Goal: Task Accomplishment & Management: Complete application form

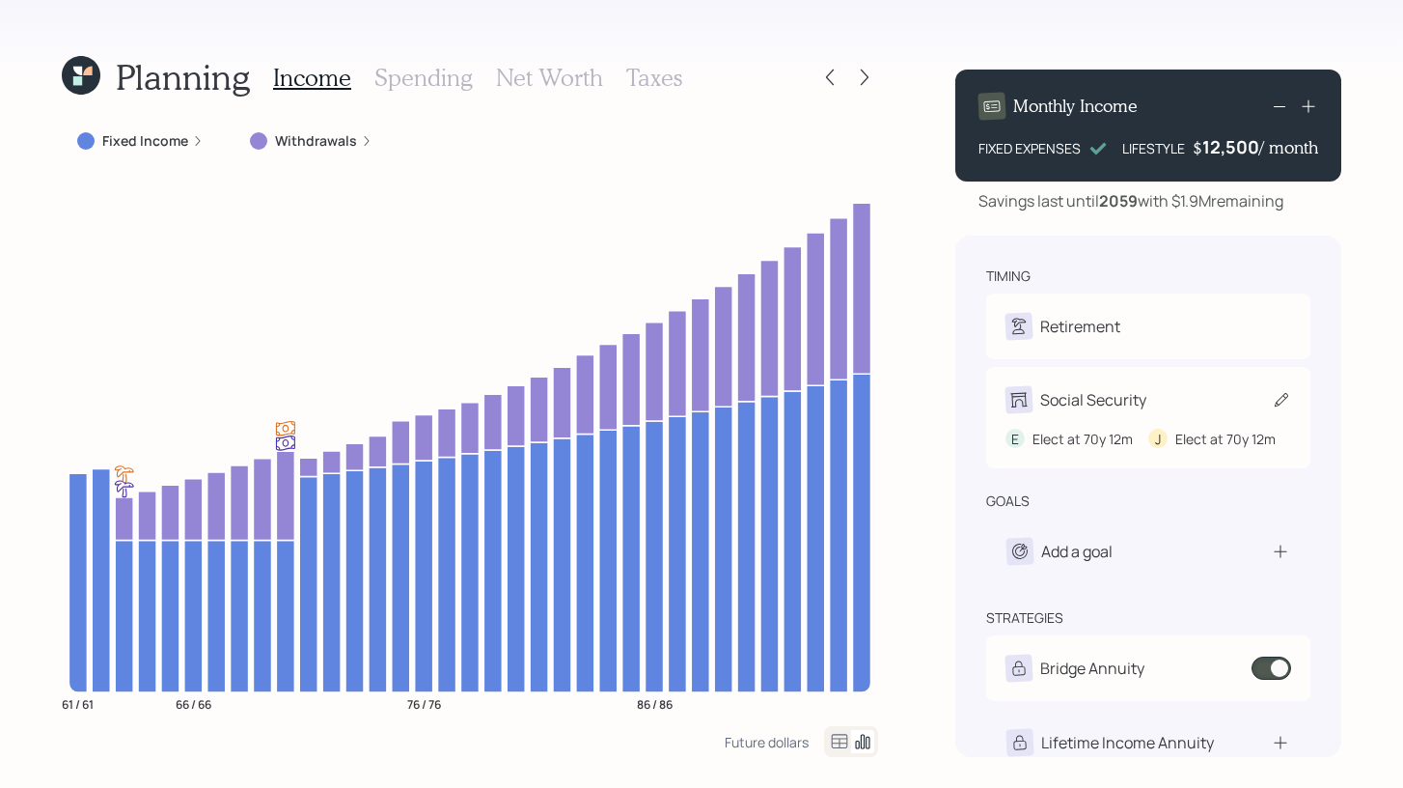
click at [1145, 394] on div "Social Security" at bounding box center [1094, 399] width 106 height 23
select select "12"
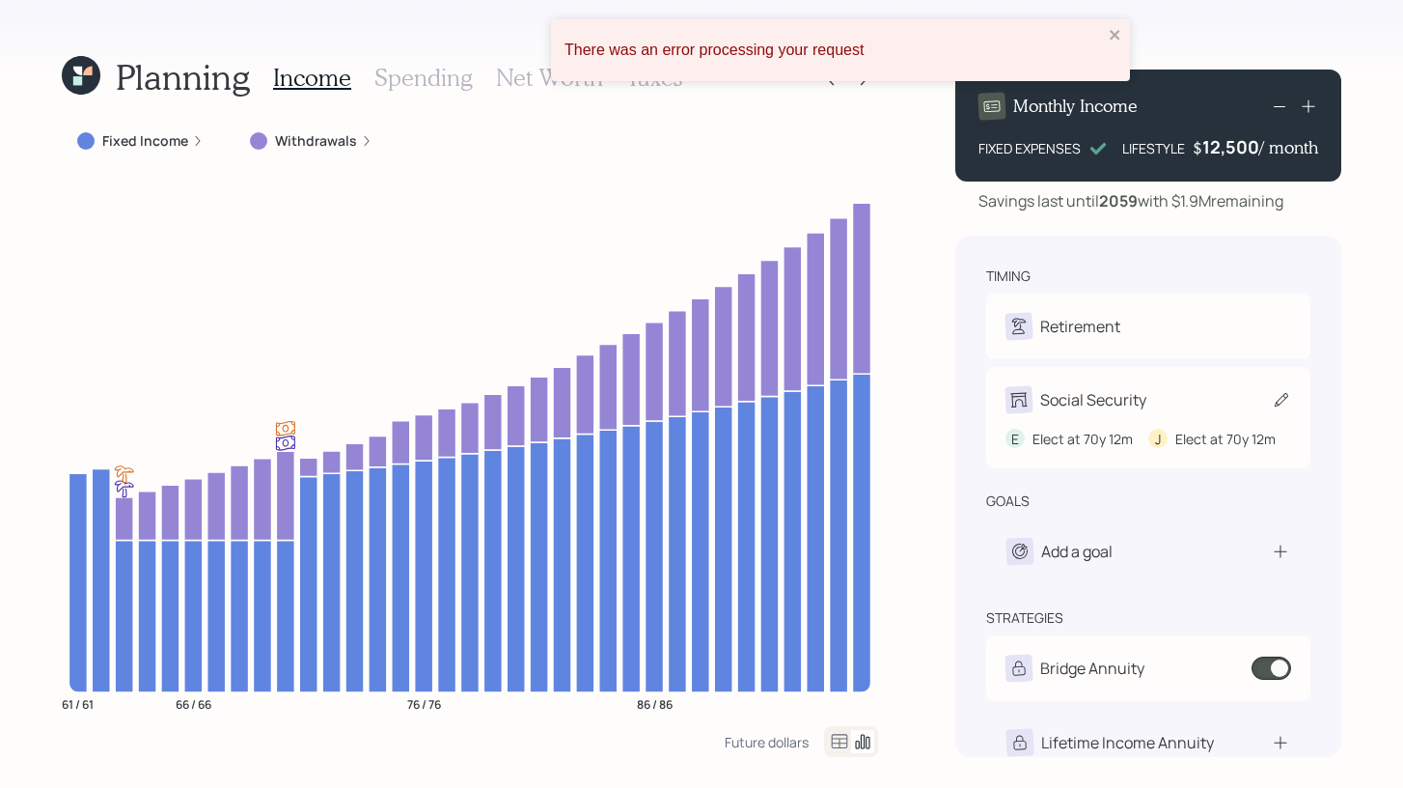
click at [1121, 399] on div "Social Security" at bounding box center [1094, 399] width 106 height 23
select select "12"
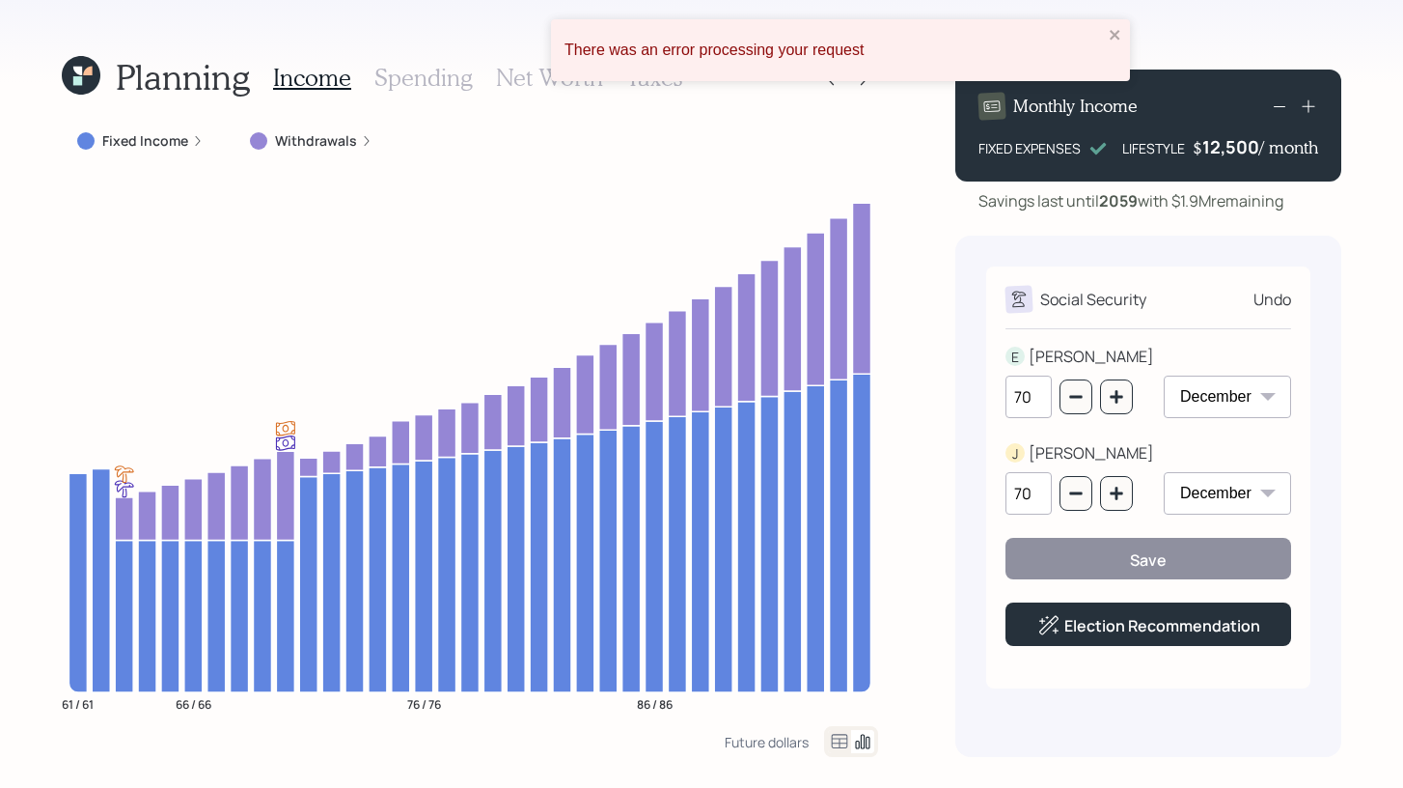
click at [1125, 648] on div "E ERIC 70 January February March April May June July August September October N…" at bounding box center [1149, 507] width 286 height 324
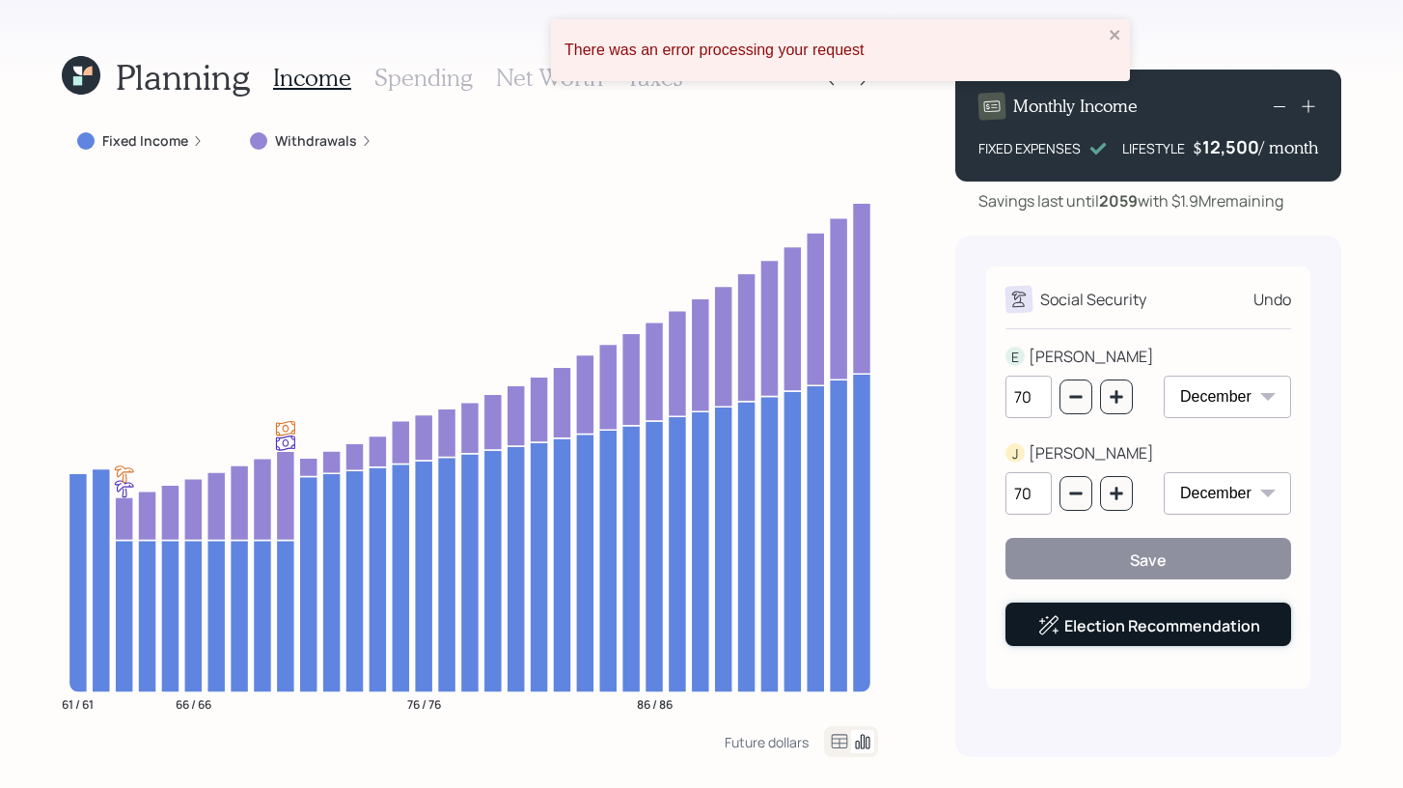
click at [1135, 632] on link "Election Recommendation" at bounding box center [1163, 625] width 196 height 21
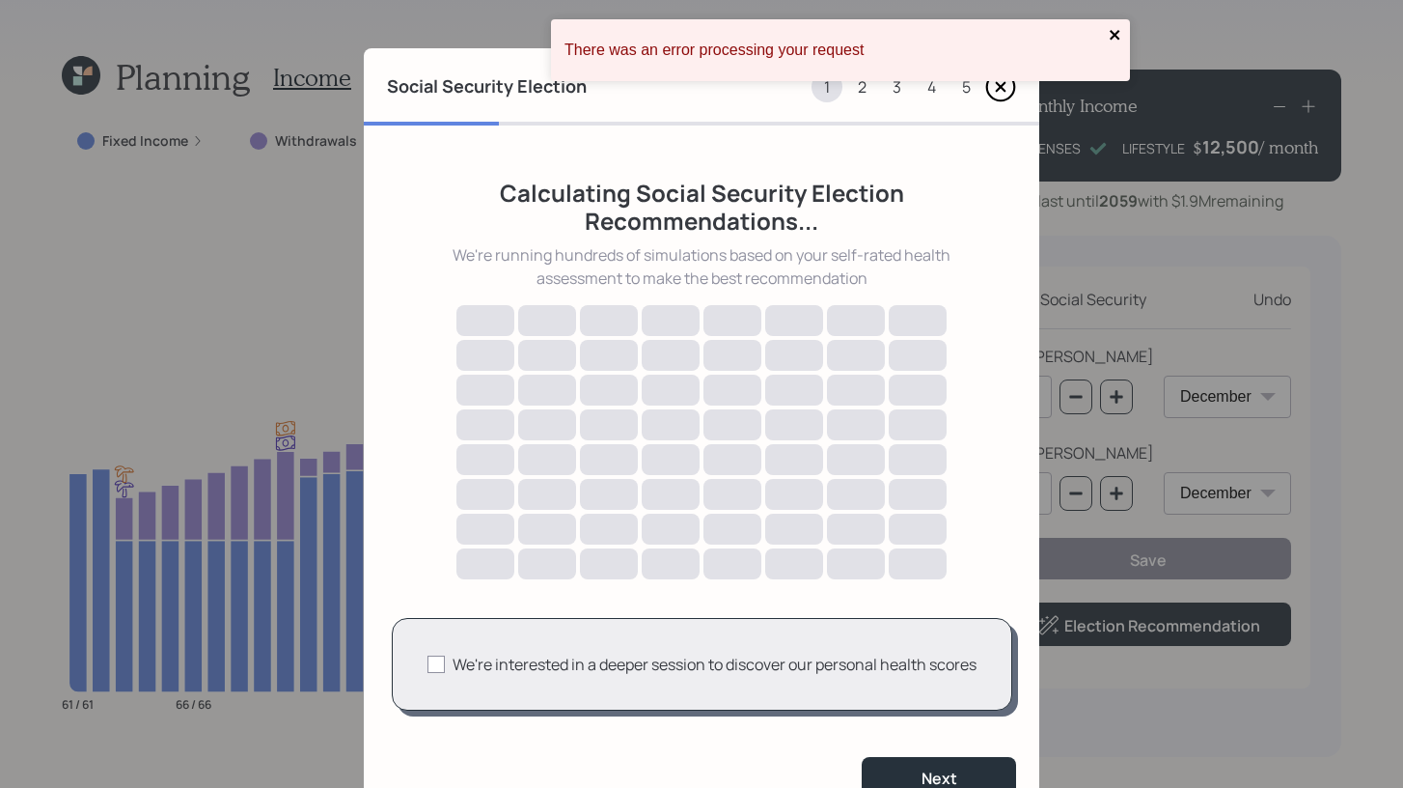
click at [1119, 32] on icon "close" at bounding box center [1116, 34] width 14 height 15
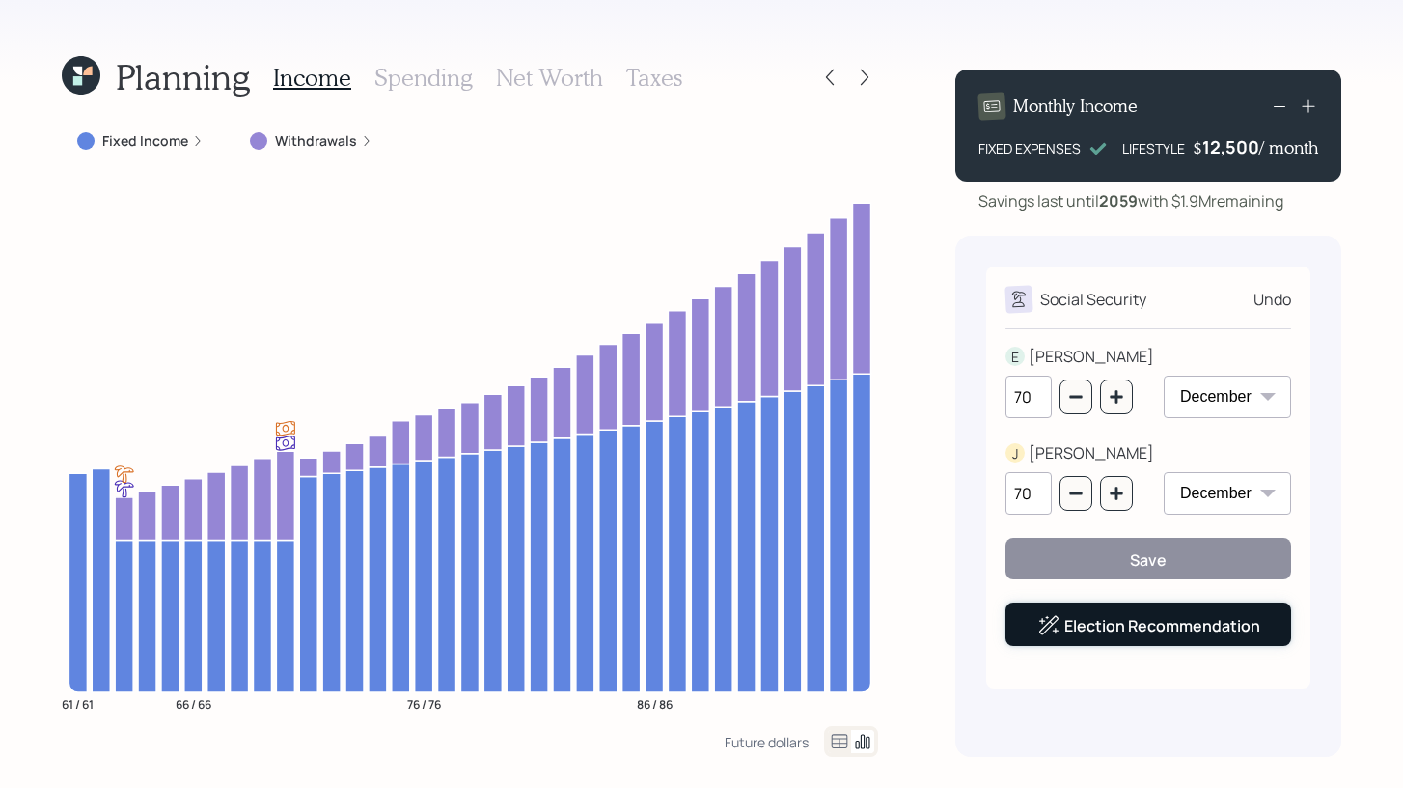
click at [1166, 627] on link "Election Recommendation" at bounding box center [1163, 625] width 196 height 21
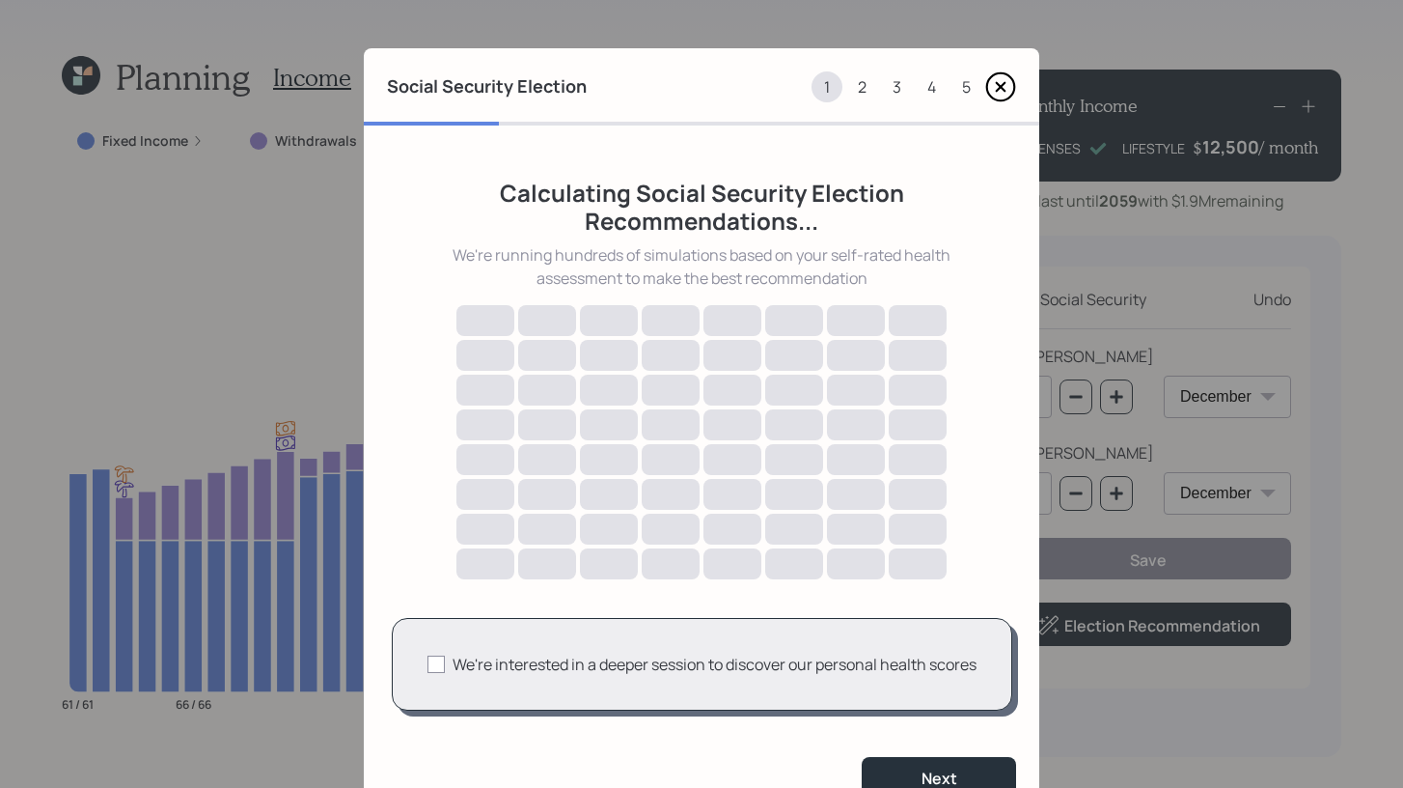
click at [1003, 83] on icon at bounding box center [1001, 86] width 31 height 31
